Goal: Information Seeking & Learning: Check status

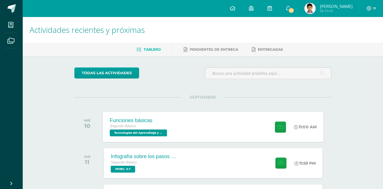
click at [173, 121] on div "Funciones básicas Segundo Básico Tecnologías del Aprendizaje y la Comunicación …" at bounding box center [139, 127] width 72 height 30
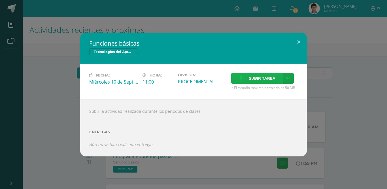
click at [252, 77] on span "Subir tarea" at bounding box center [262, 78] width 26 height 10
click at [0, 0] on input "Subir tarea" at bounding box center [0, 0] width 0 height 0
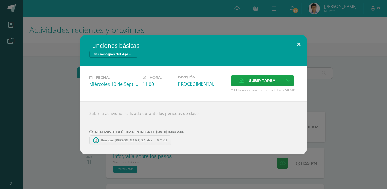
click at [300, 46] on button at bounding box center [299, 44] width 16 height 19
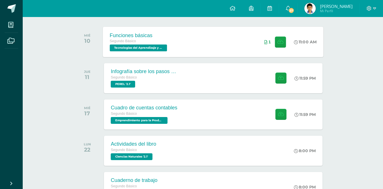
scroll to position [94, 0]
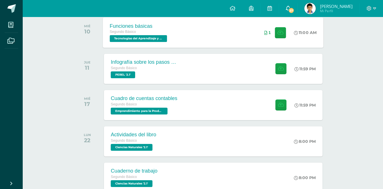
click at [293, 9] on span "37" at bounding box center [291, 10] width 6 height 6
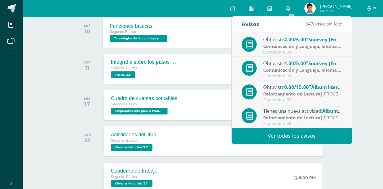
scroll to position [142, 0]
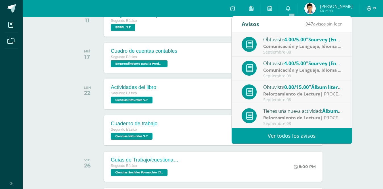
click at [294, 134] on link "Ver todos los avisos" at bounding box center [291, 136] width 120 height 16
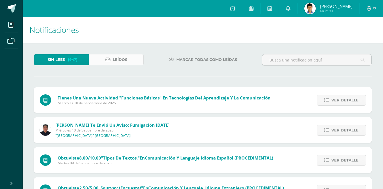
click at [118, 57] on span "Leídos" at bounding box center [120, 59] width 14 height 10
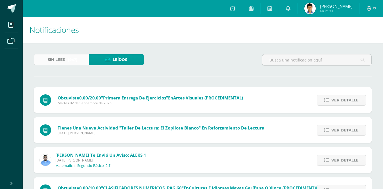
click at [68, 63] on span "(947)" at bounding box center [73, 59] width 10 height 10
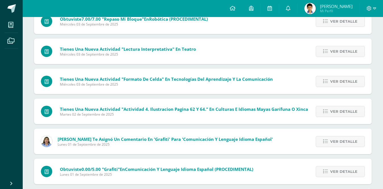
scroll to position [1148, 0]
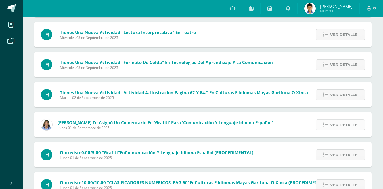
click at [343, 125] on span "Ver detalle" at bounding box center [343, 125] width 27 height 10
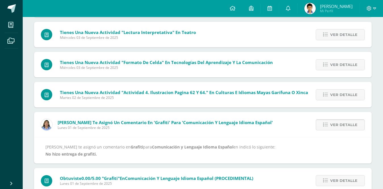
click at [332, 129] on span "Ver detalle" at bounding box center [343, 125] width 27 height 10
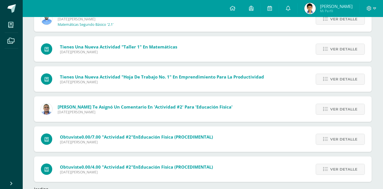
scroll to position [2591, 0]
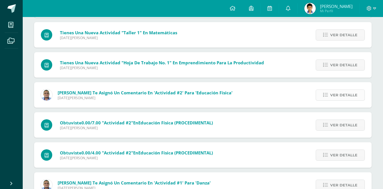
drag, startPoint x: 337, startPoint y: 92, endPoint x: 330, endPoint y: 92, distance: 7.1
click at [336, 92] on span "Ver detalle" at bounding box center [343, 95] width 27 height 10
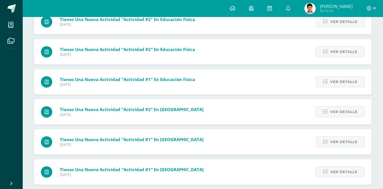
scroll to position [4009, 0]
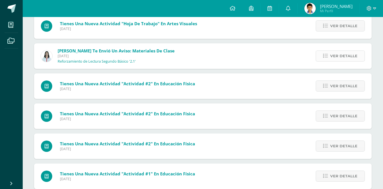
click at [326, 58] on icon at bounding box center [325, 56] width 5 height 5
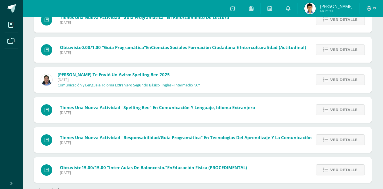
scroll to position [4462, 0]
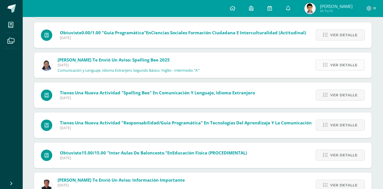
click at [327, 66] on icon at bounding box center [325, 65] width 5 height 5
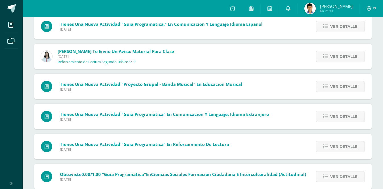
scroll to position [4004, 0]
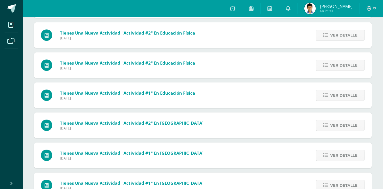
click at [314, 9] on img at bounding box center [309, 8] width 11 height 11
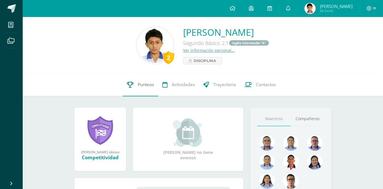
click at [140, 88] on span "Punteos" at bounding box center [146, 85] width 16 height 6
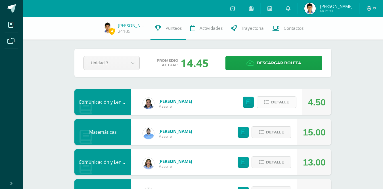
click at [277, 104] on span "Detalle" at bounding box center [280, 102] width 18 height 10
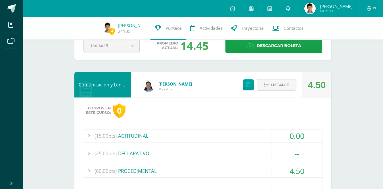
scroll to position [47, 0]
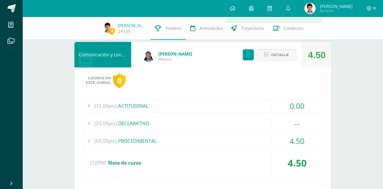
click at [167, 133] on div "(15.00pts) ACTITUDINAL 0.00 (1.0pts) Guía Programática 0.00 (100%)" at bounding box center [203, 138] width 240 height 79
click at [168, 139] on div "(60.00pts) PROCEDIMENTAL" at bounding box center [202, 141] width 239 height 13
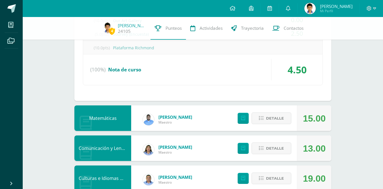
scroll to position [236, 0]
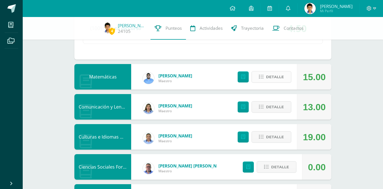
click at [275, 78] on span "Detalle" at bounding box center [275, 77] width 18 height 10
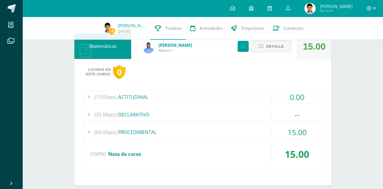
scroll to position [284, 0]
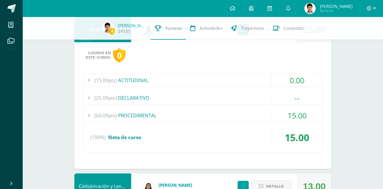
click at [201, 115] on div "(60.00pts) PROCEDIMENTAL" at bounding box center [202, 115] width 239 height 13
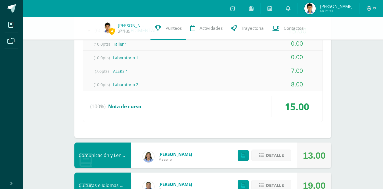
scroll to position [331, 0]
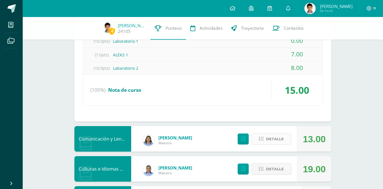
click at [276, 138] on span "Detalle" at bounding box center [275, 139] width 18 height 10
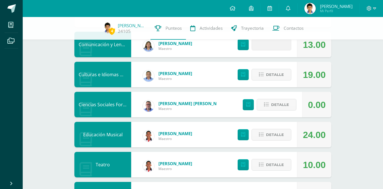
scroll to position [378, 0]
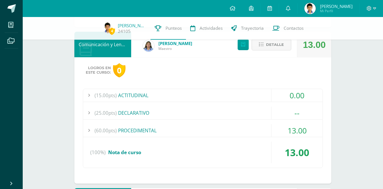
click at [225, 127] on div "(60.00pts) PROCEDIMENTAL" at bounding box center [202, 130] width 239 height 13
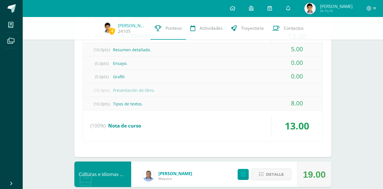
scroll to position [513, 0]
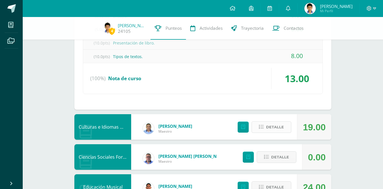
click at [273, 133] on button "Detalle" at bounding box center [271, 127] width 40 height 12
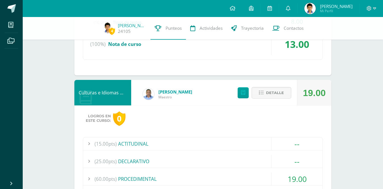
scroll to position [655, 0]
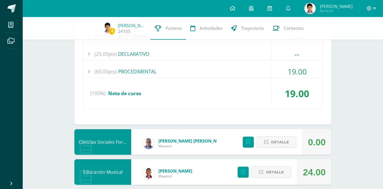
click at [241, 73] on div "(60.00pts) PROCEDIMENTAL" at bounding box center [202, 71] width 239 height 13
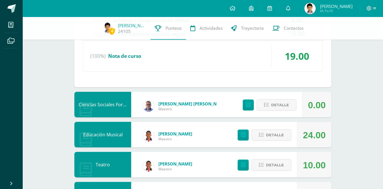
scroll to position [682, 0]
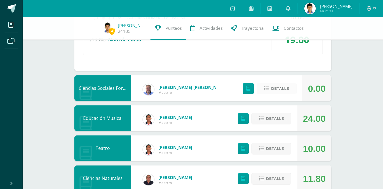
click at [275, 91] on span "Detalle" at bounding box center [280, 88] width 18 height 10
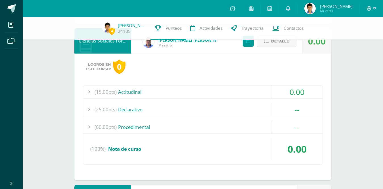
click at [214, 130] on div "(60.00pts) Procedimental" at bounding box center [202, 127] width 239 height 13
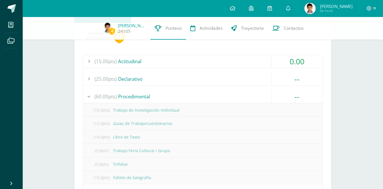
scroll to position [736, 0]
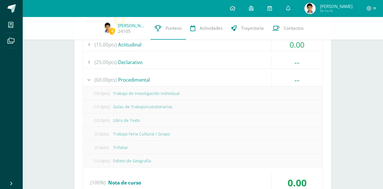
click at [208, 94] on div "(10.0pts) Trabajo de Investigación Individual" at bounding box center [202, 93] width 239 height 13
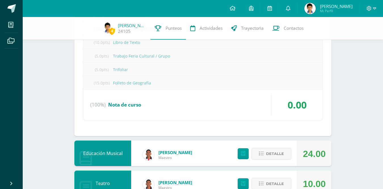
scroll to position [830, 0]
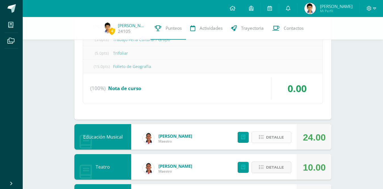
click at [265, 134] on button "Detalle" at bounding box center [271, 138] width 40 height 12
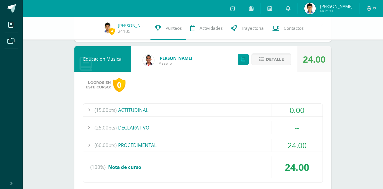
scroll to position [925, 0]
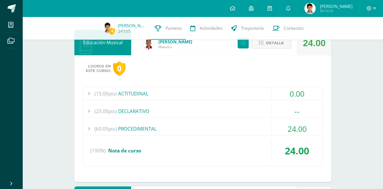
drag, startPoint x: 269, startPoint y: 132, endPoint x: 265, endPoint y: 132, distance: 3.7
click at [269, 131] on div "(60.00pts) PROCEDIMENTAL" at bounding box center [202, 129] width 239 height 13
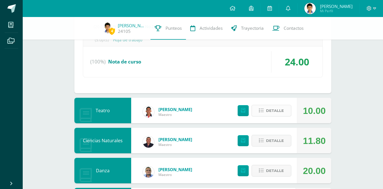
scroll to position [985, 0]
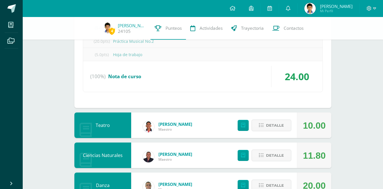
drag, startPoint x: 258, startPoint y: 129, endPoint x: 233, endPoint y: 122, distance: 26.1
click at [227, 123] on div "Teatro Douglas Aroche Maestro 10.00 Detalle" at bounding box center [202, 126] width 257 height 26
click at [281, 123] on span "Detalle" at bounding box center [275, 125] width 18 height 10
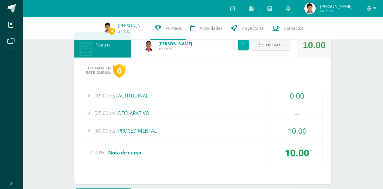
scroll to position [1080, 0]
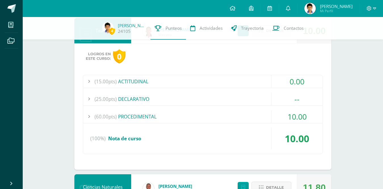
click at [172, 117] on div "(60.00pts) PROCEDIMENTAL" at bounding box center [202, 116] width 239 height 13
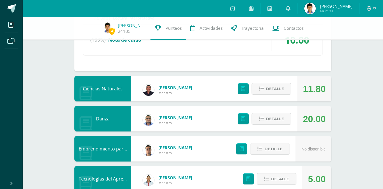
scroll to position [1175, 0]
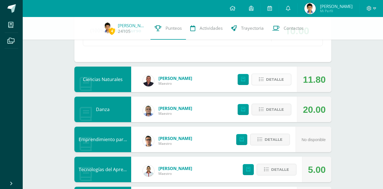
click at [275, 77] on span "Detalle" at bounding box center [275, 79] width 18 height 10
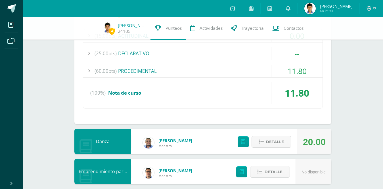
click at [226, 74] on div "(60.00pts) PROCEDIMENTAL" at bounding box center [202, 71] width 239 height 13
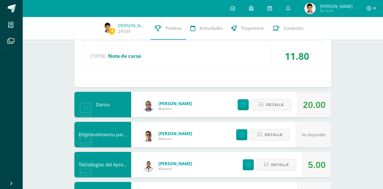
scroll to position [1404, 0]
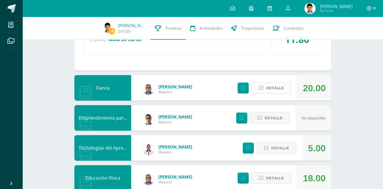
click at [274, 88] on span "Detalle" at bounding box center [275, 88] width 18 height 10
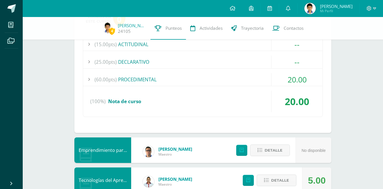
click at [233, 78] on div "(60.00pts) PROCEDIMENTAL" at bounding box center [202, 79] width 239 height 13
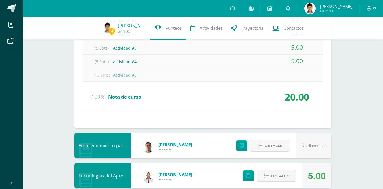
scroll to position [1505, 0]
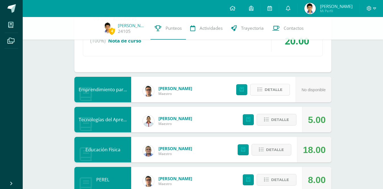
click at [259, 89] on icon at bounding box center [259, 89] width 5 height 5
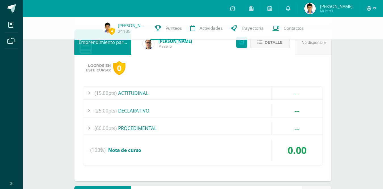
click at [229, 129] on div "(60.00pts) PROCEDIMENTAL" at bounding box center [202, 128] width 239 height 13
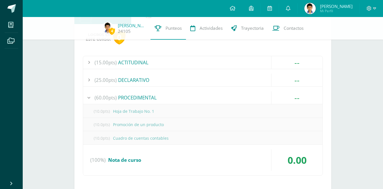
scroll to position [1519, 0]
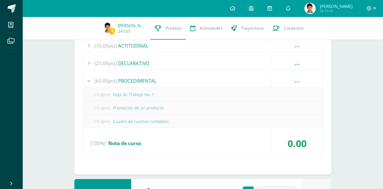
click at [371, 4] on div at bounding box center [370, 8] width 23 height 17
click at [367, 10] on icon at bounding box center [368, 8] width 5 height 5
click at [357, 35] on link "Cerrar sesión" at bounding box center [353, 39] width 45 height 8
